Goal: Information Seeking & Learning: Check status

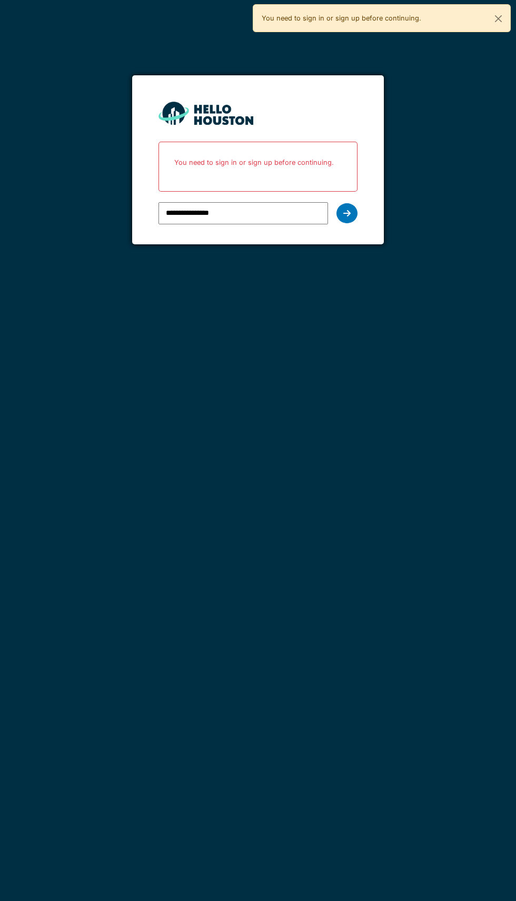
click at [348, 220] on div at bounding box center [347, 213] width 21 height 20
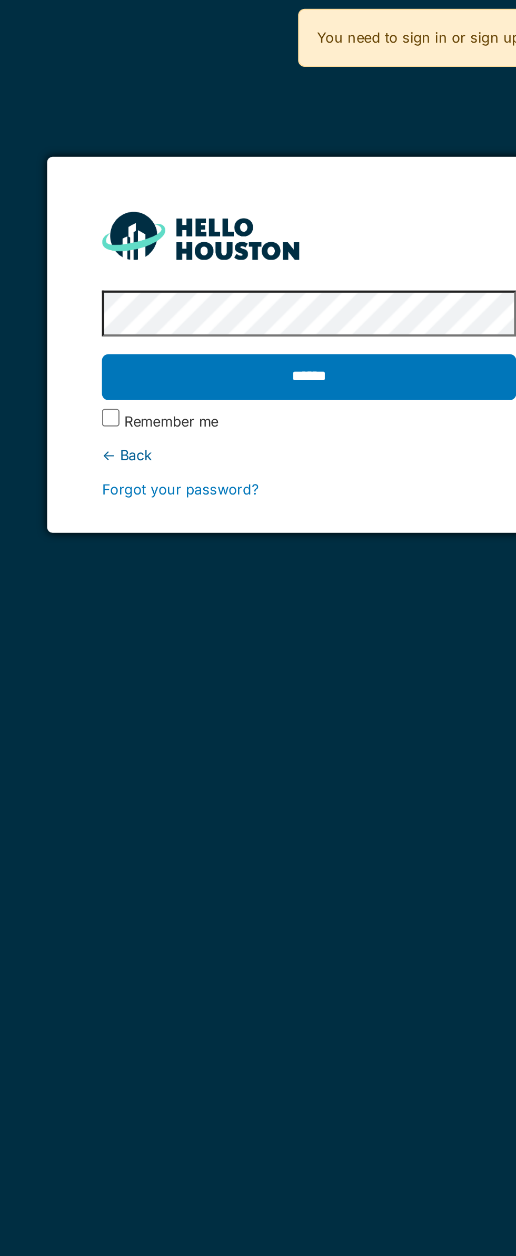
click at [278, 176] on input "******" at bounding box center [258, 181] width 199 height 22
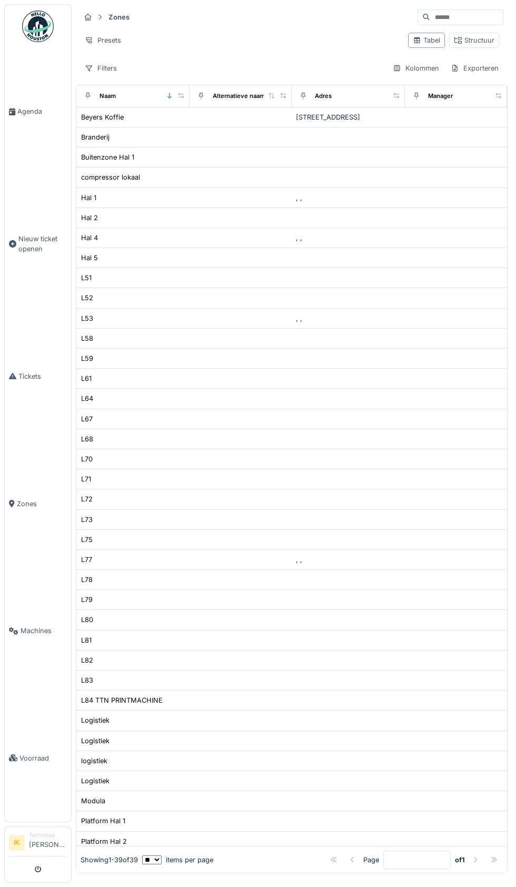
click at [28, 136] on link "Agenda" at bounding box center [38, 111] width 66 height 127
click at [28, 116] on span "Agenda" at bounding box center [42, 111] width 50 height 10
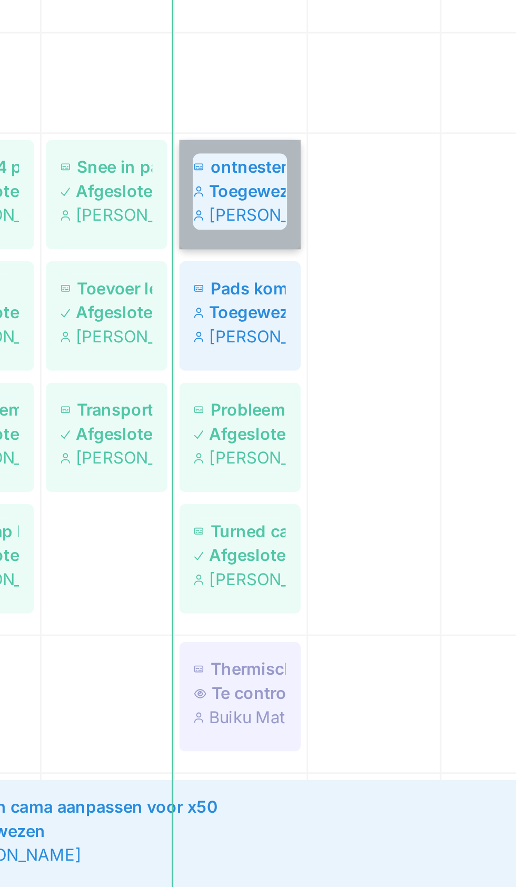
click at [297, 431] on link "ontnester Toegewezen [PERSON_NAME]" at bounding box center [300, 429] width 43 height 38
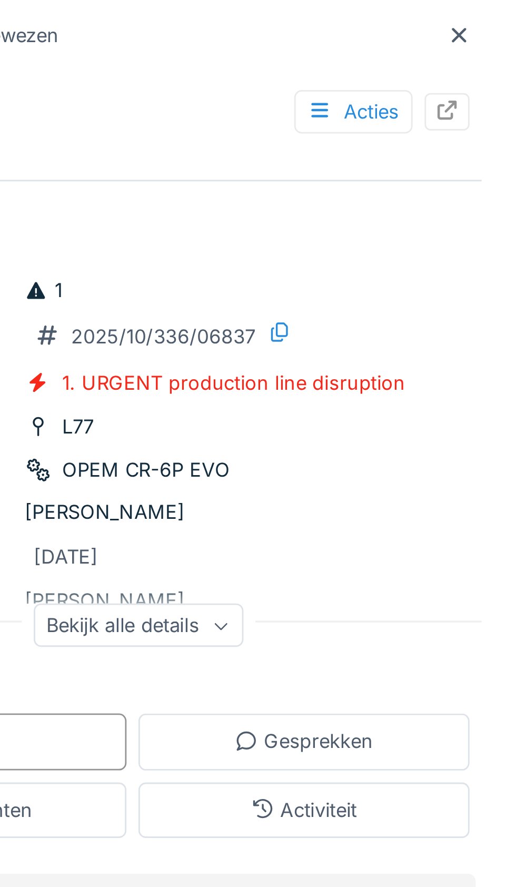
click at [496, 15] on icon at bounding box center [495, 14] width 5 height 5
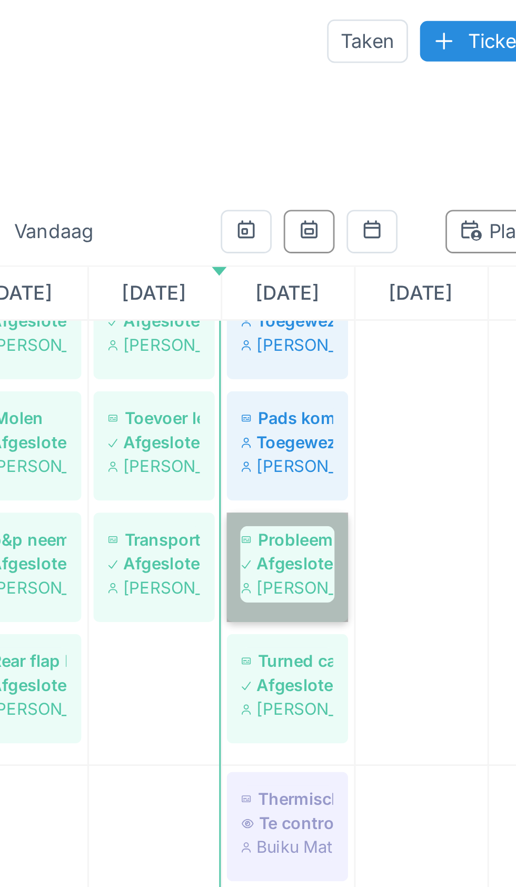
click at [306, 200] on link "Probleem met tompratur Afgesloten [PERSON_NAME]" at bounding box center [300, 202] width 43 height 38
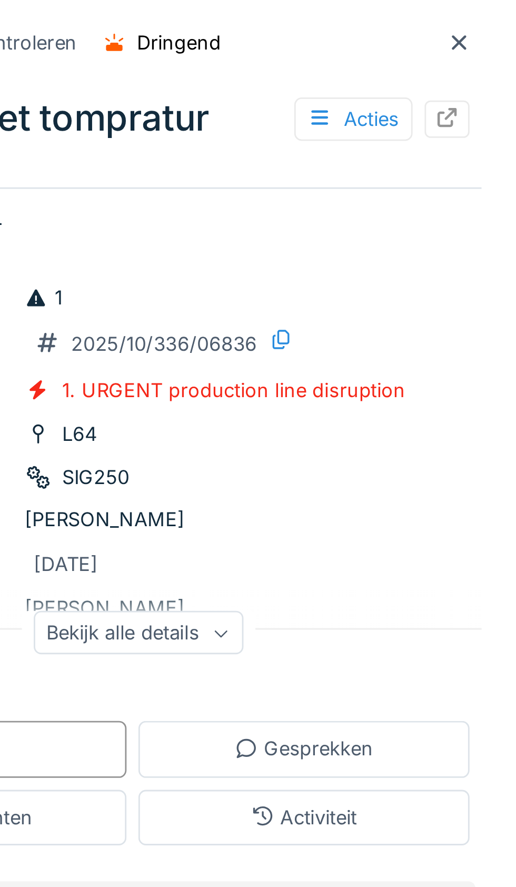
click at [500, 18] on div at bounding box center [496, 14] width 16 height 13
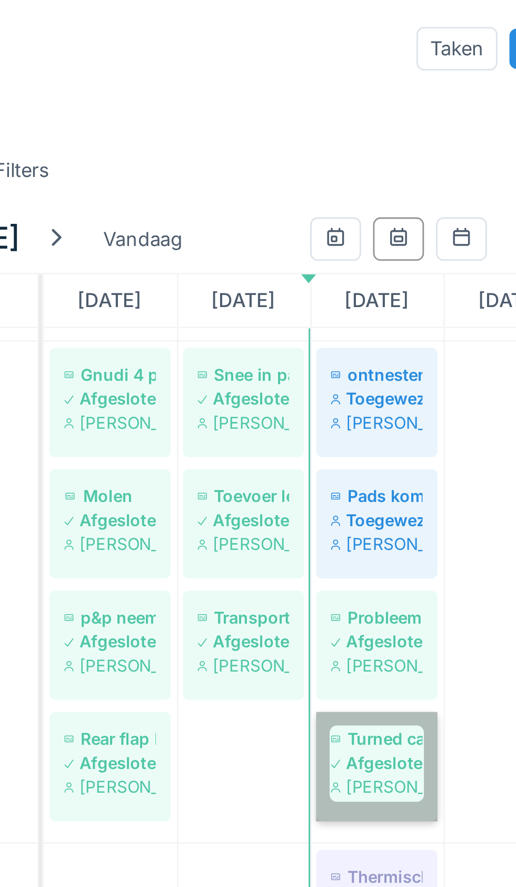
click at [304, 266] on link "Turned capsules Afgesloten [PERSON_NAME]" at bounding box center [300, 269] width 43 height 38
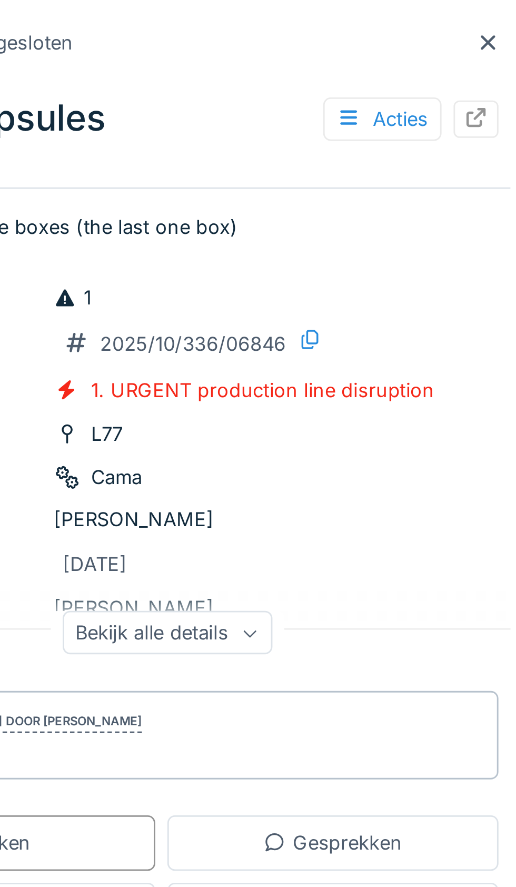
click at [493, 19] on div at bounding box center [496, 15] width 8 height 10
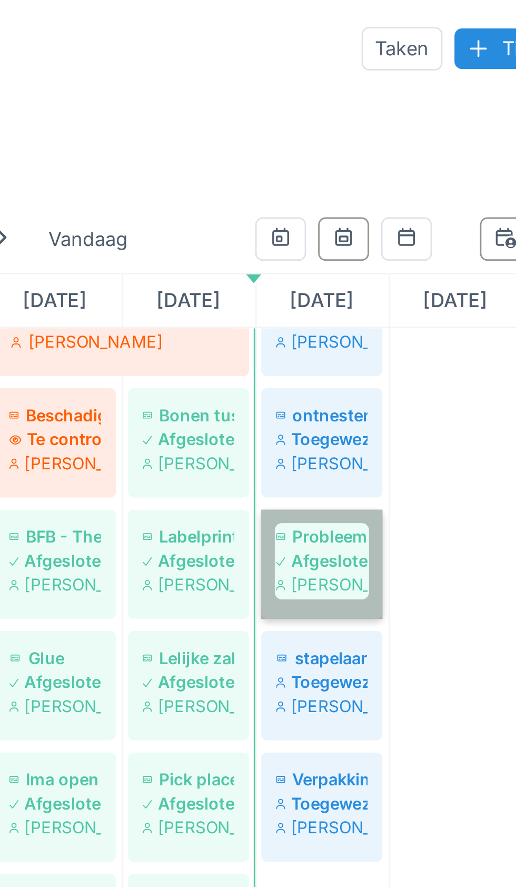
click at [299, 200] on link "Probleem met tompratur Afgesloten [PERSON_NAME]" at bounding box center [300, 198] width 43 height 38
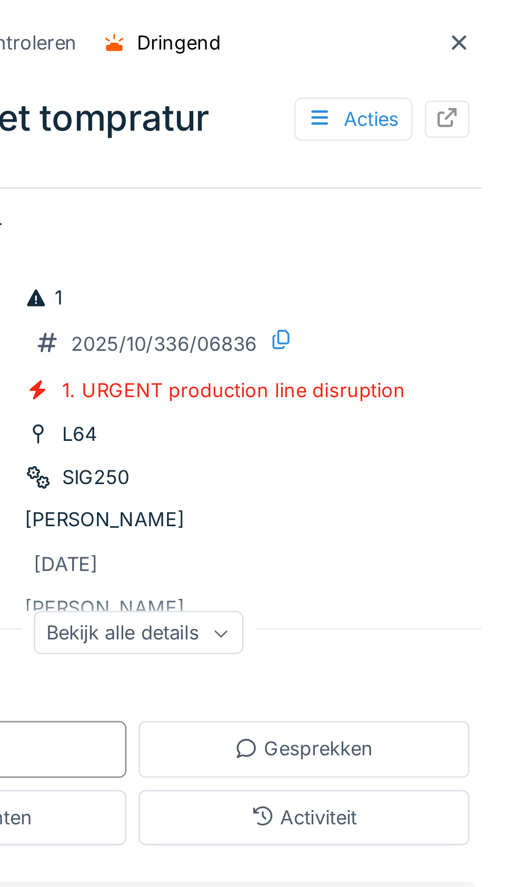
click at [496, 20] on div at bounding box center [496, 15] width 8 height 10
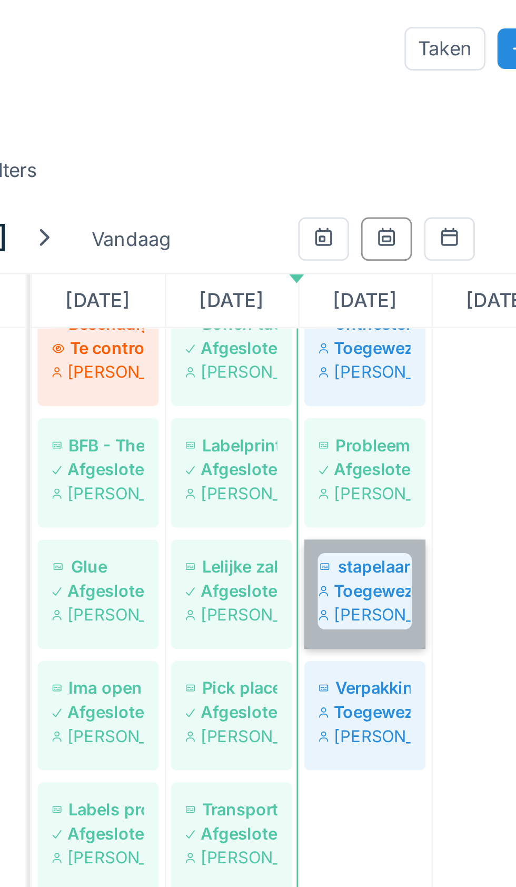
click at [299, 210] on link "stapelaar Toegewezen [PERSON_NAME]" at bounding box center [300, 209] width 43 height 38
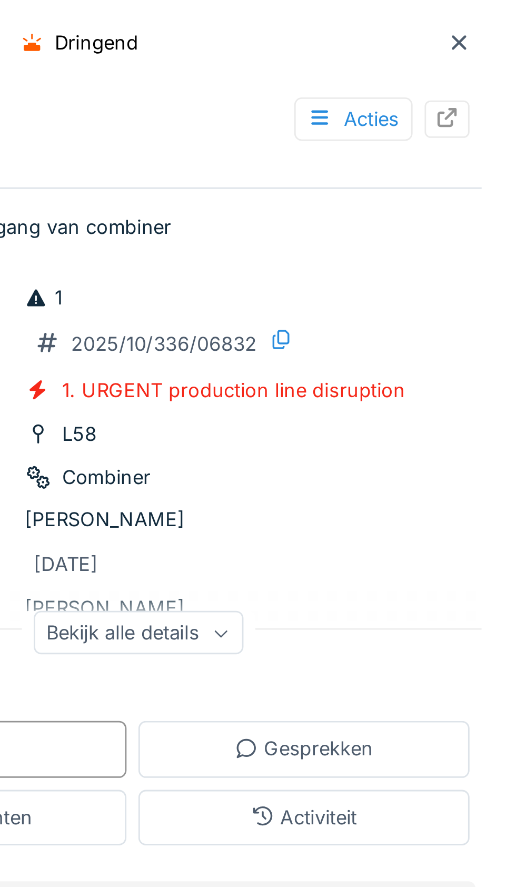
click at [495, 21] on div at bounding box center [496, 14] width 16 height 13
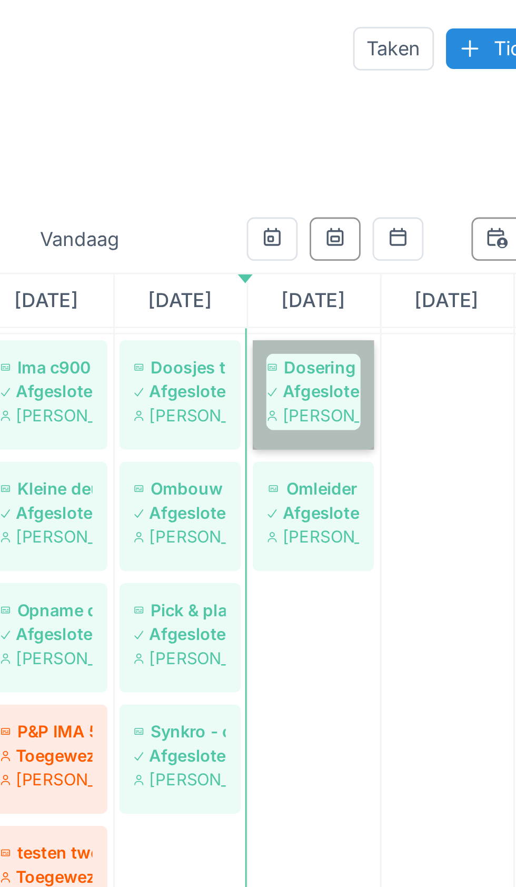
click at [301, 141] on link "Dosering unit vast Afgesloten Jasper De wit" at bounding box center [300, 139] width 43 height 38
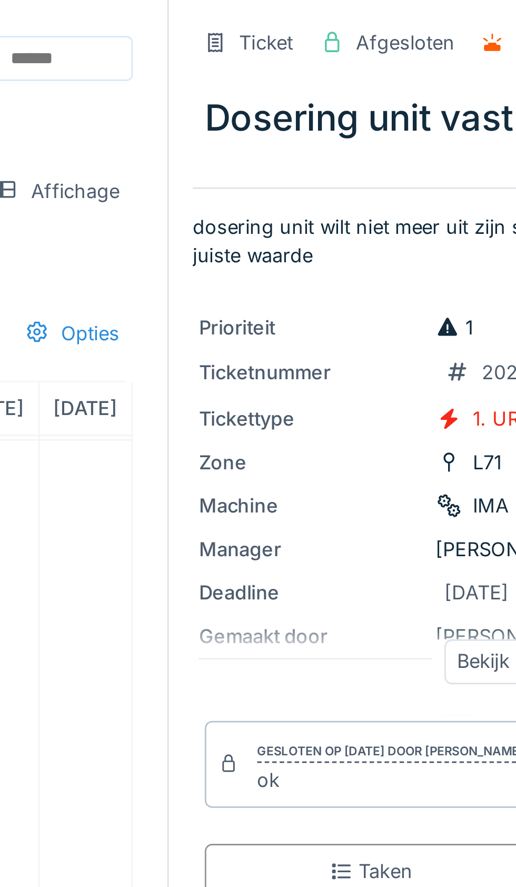
click at [355, 183] on div "IMA UNIKA" at bounding box center [368, 177] width 50 height 11
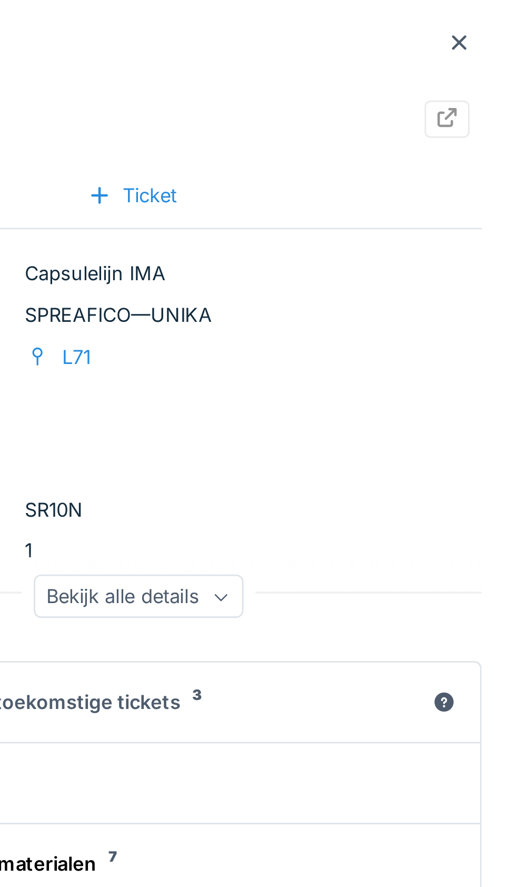
click at [496, 19] on div at bounding box center [496, 15] width 8 height 10
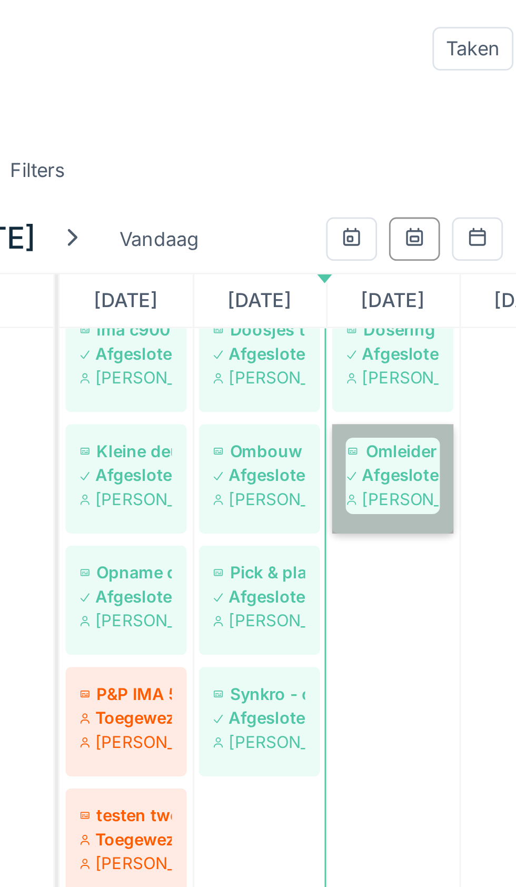
click at [300, 170] on link "Omleider Afgesloten [PERSON_NAME]" at bounding box center [300, 168] width 43 height 38
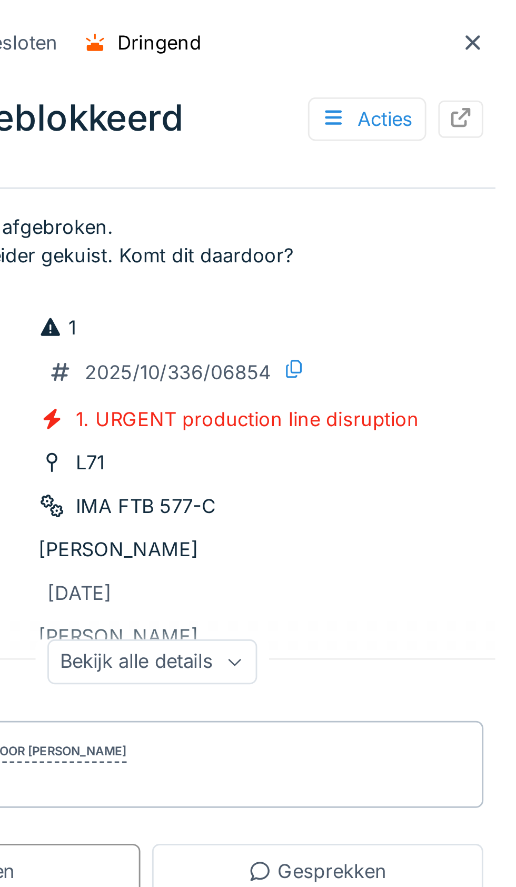
click at [498, 19] on div at bounding box center [496, 15] width 8 height 10
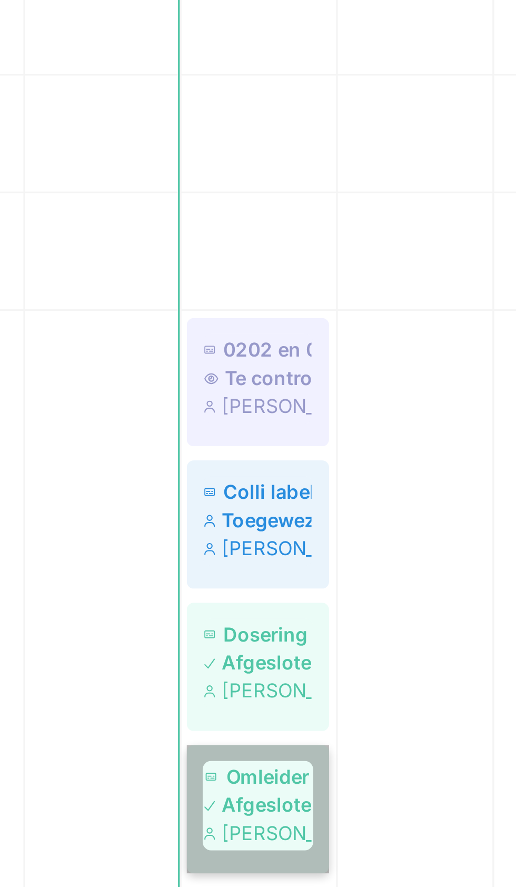
click at [303, 826] on link "Omleider Afgesloten [PERSON_NAME]" at bounding box center [300, 827] width 43 height 38
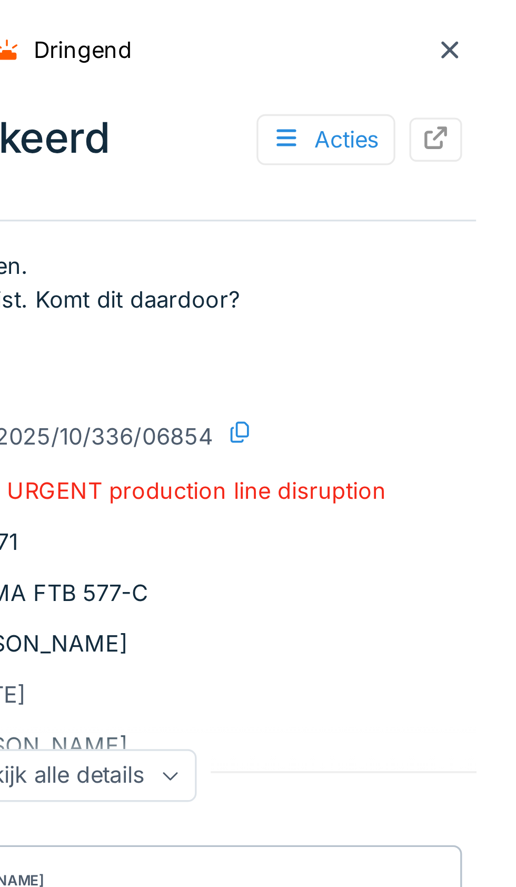
click at [497, 16] on icon at bounding box center [496, 15] width 8 height 7
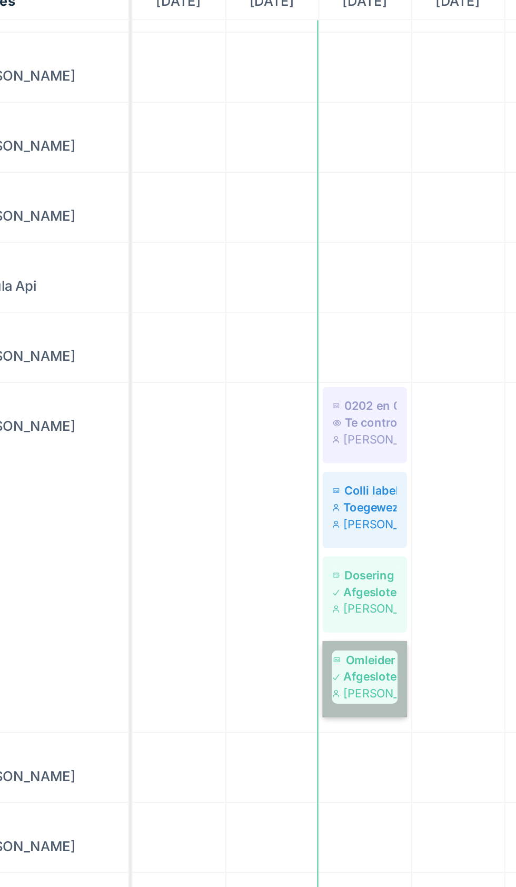
click at [304, 455] on link "Omleider Afgesloten [PERSON_NAME]" at bounding box center [300, 447] width 43 height 38
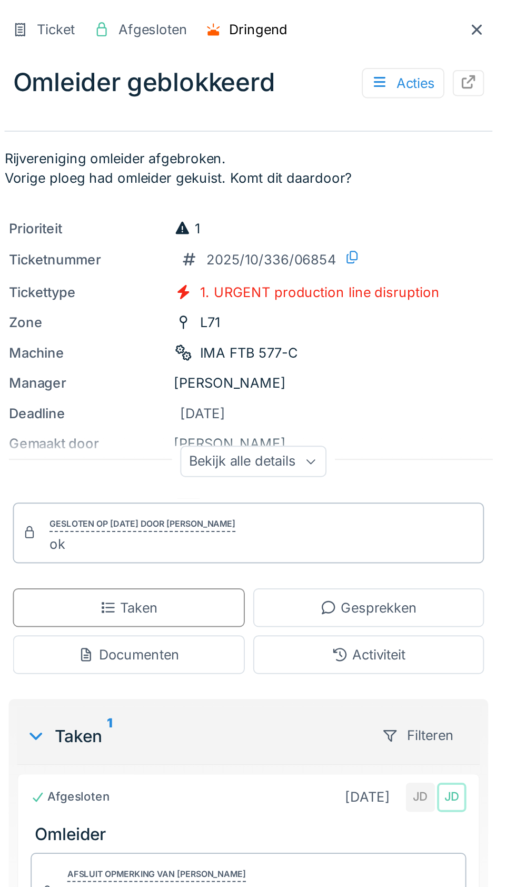
click at [496, 18] on div at bounding box center [496, 15] width 8 height 10
